Goal: Transaction & Acquisition: Download file/media

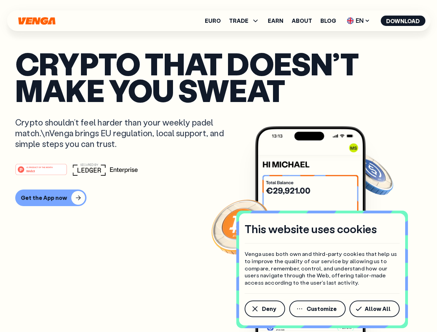
click at [219, 166] on div "#1 PRODUCT OF THE MONTH Web3" at bounding box center [218, 169] width 407 height 12
click at [265, 309] on span "Deny" at bounding box center [269, 309] width 14 height 6
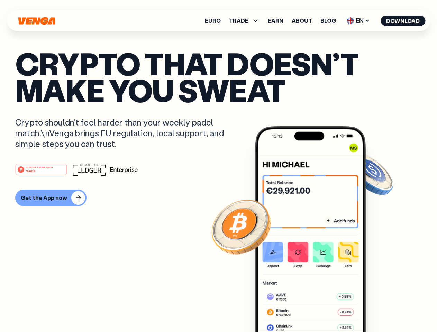
click at [318, 309] on img at bounding box center [310, 242] width 111 height 232
click at [376, 309] on article "Crypto that doesn’t make you sweat Crypto shouldn’t feel harder than your weekl…" at bounding box center [218, 180] width 407 height 260
click at [247, 21] on span "TRADE" at bounding box center [238, 21] width 19 height 6
click at [359, 21] on span "EN" at bounding box center [359, 20] width 28 height 11
click at [403, 21] on button "Download" at bounding box center [403, 21] width 45 height 10
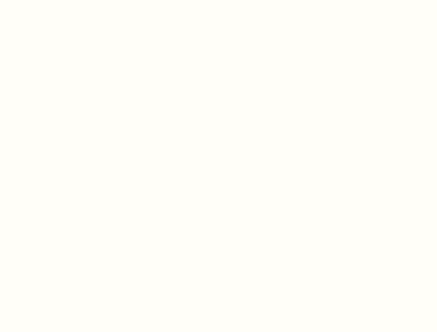
click at [219, 0] on html "This website uses cookies Venga uses both own and third-party cookies that help…" at bounding box center [218, 0] width 437 height 0
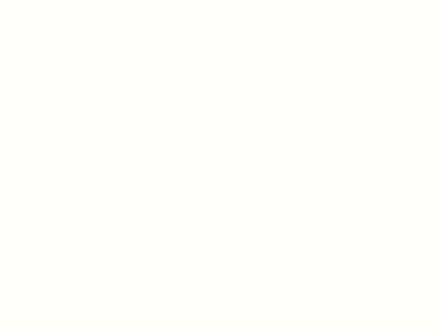
click at [50, 0] on html "This website uses cookies Venga uses both own and third-party cookies that help…" at bounding box center [221, 0] width 443 height 0
click at [42, 0] on html "This website uses cookies Venga uses both own and third-party cookies that help…" at bounding box center [221, 0] width 443 height 0
